Goal: Navigation & Orientation: Go to known website

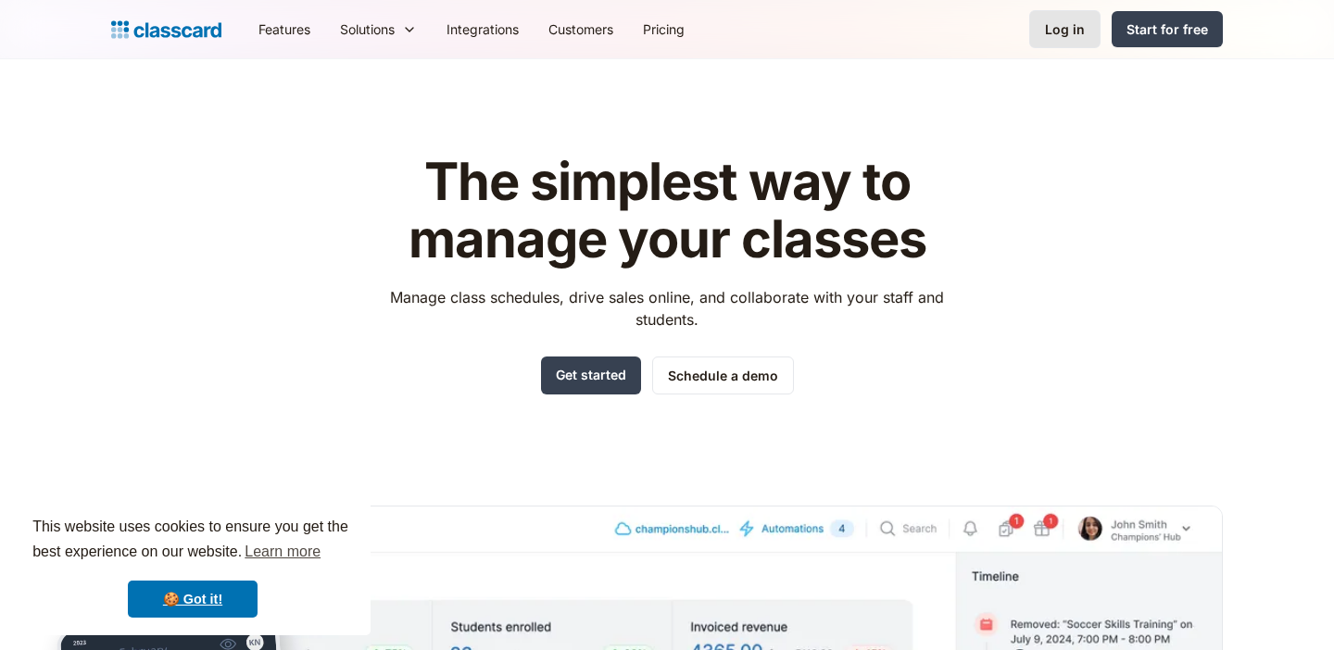
click at [1052, 44] on link "Log in" at bounding box center [1064, 29] width 71 height 38
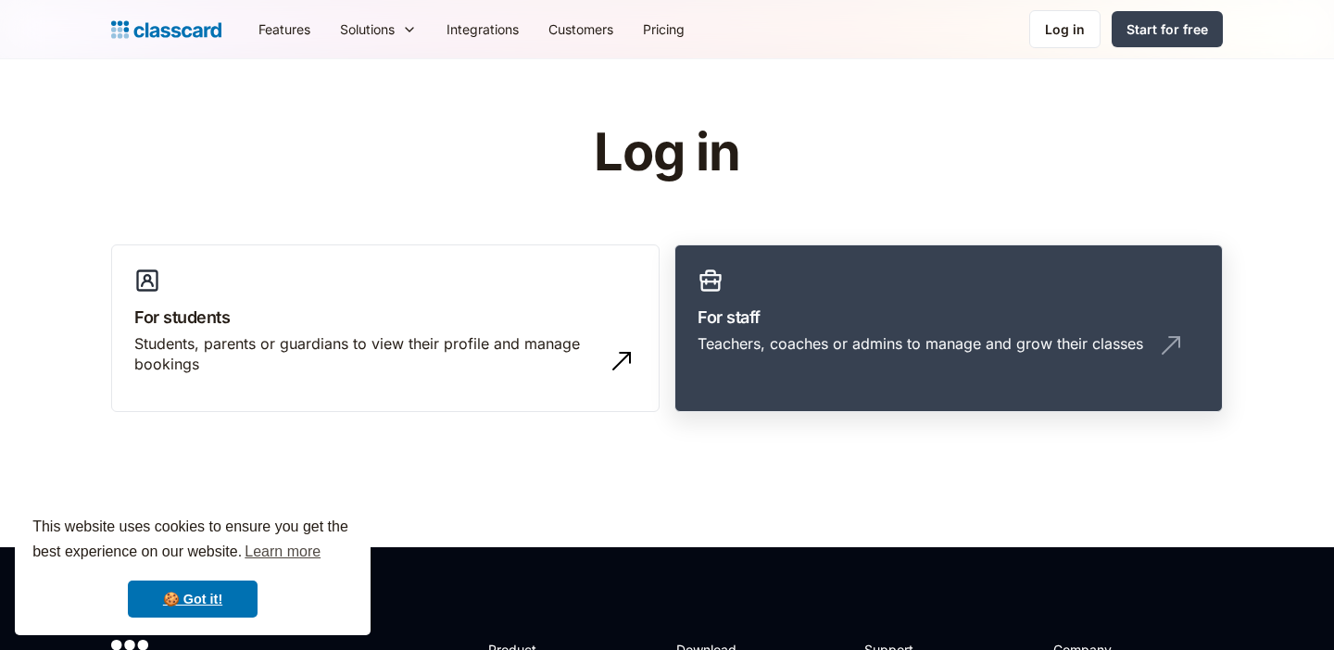
click at [852, 345] on div "Teachers, coaches or admins to manage and grow their classes" at bounding box center [920, 343] width 446 height 20
